Goal: Task Accomplishment & Management: Manage account settings

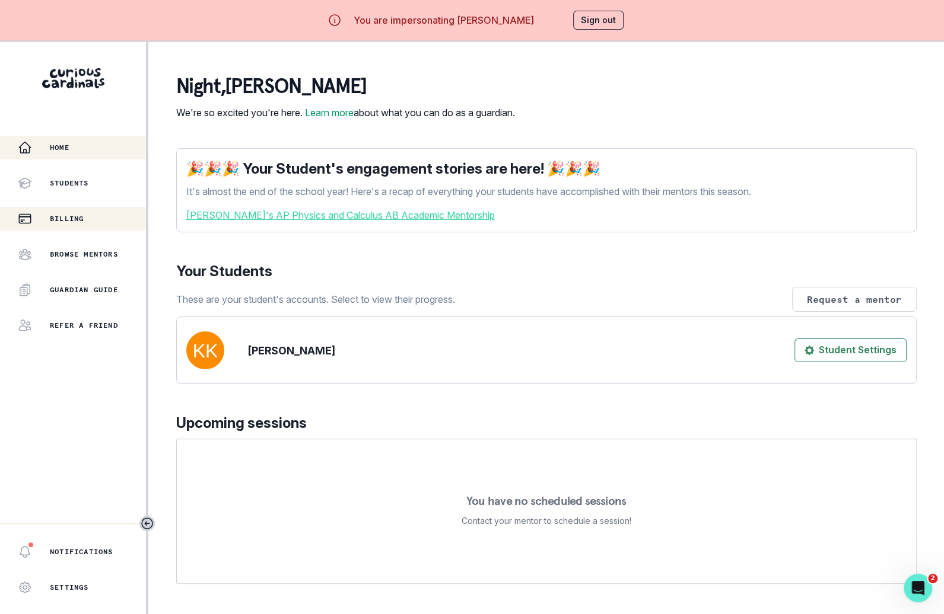
click at [122, 221] on div "Billing" at bounding box center [82, 219] width 128 height 14
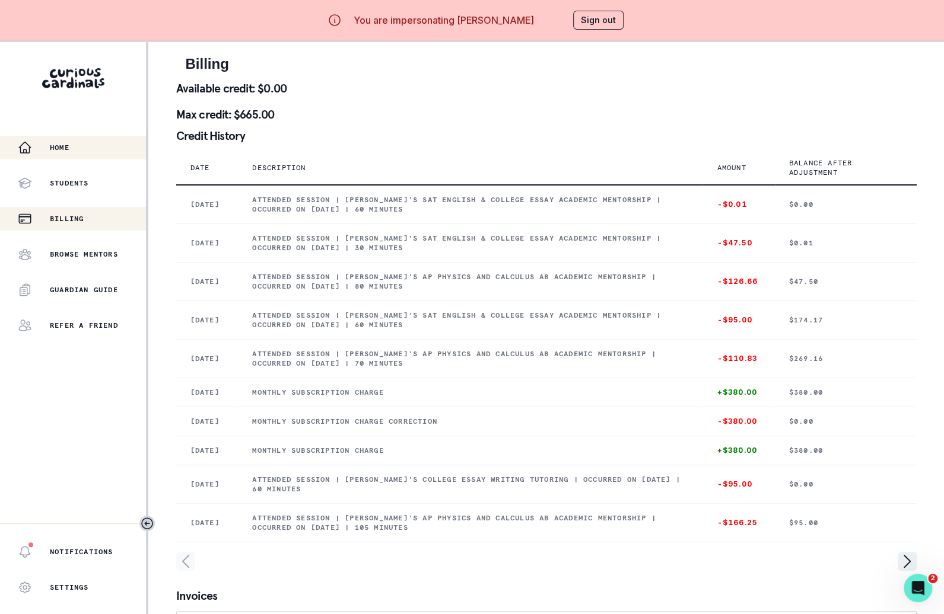
click at [88, 136] on button "Home" at bounding box center [73, 148] width 146 height 24
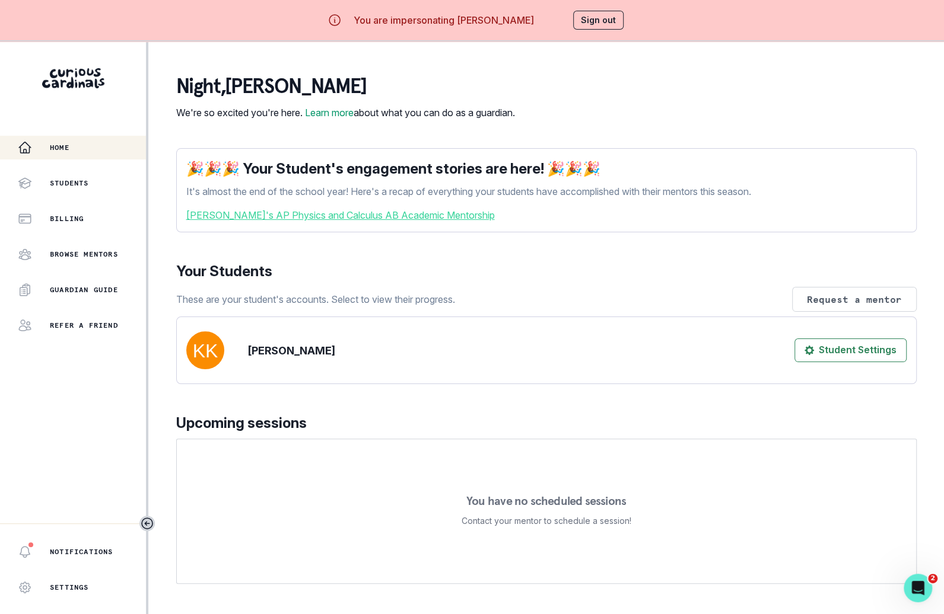
click at [606, 14] on button "Sign out" at bounding box center [598, 20] width 50 height 19
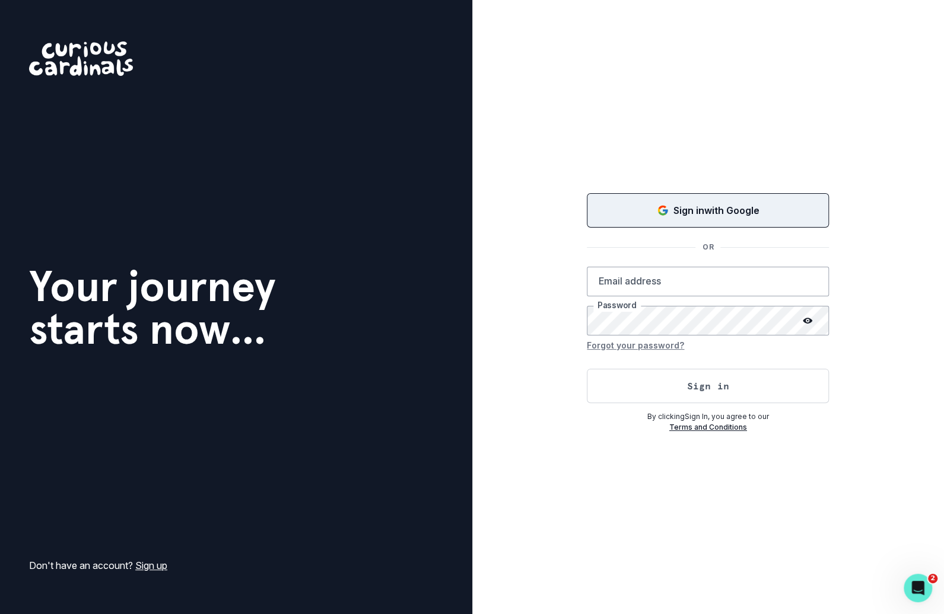
click at [637, 217] on div "Sign in with Google" at bounding box center [707, 210] width 212 height 14
